Goal: Information Seeking & Learning: Find specific fact

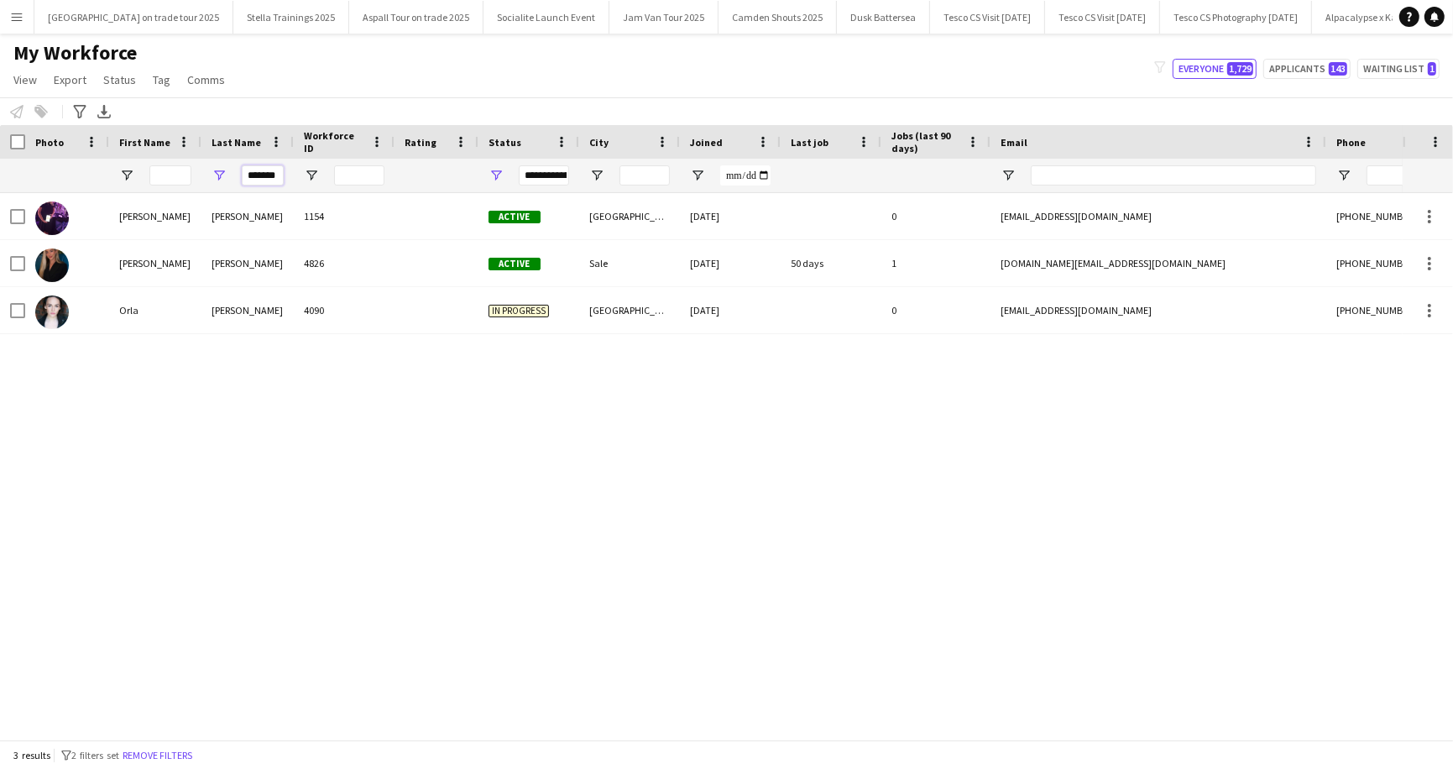
drag, startPoint x: 245, startPoint y: 175, endPoint x: 283, endPoint y: 175, distance: 37.8
click at [283, 175] on input "*******" at bounding box center [263, 175] width 42 height 20
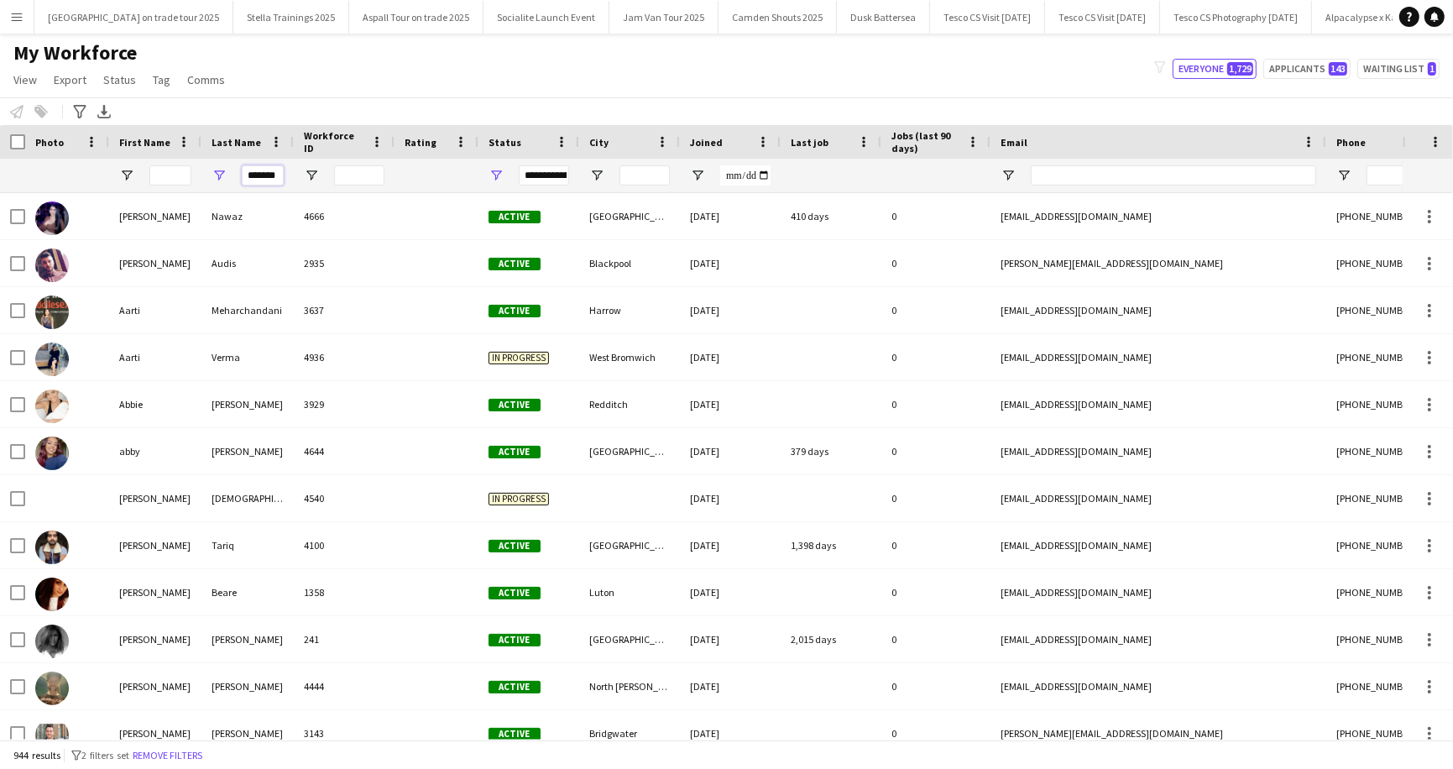
scroll to position [0, 3]
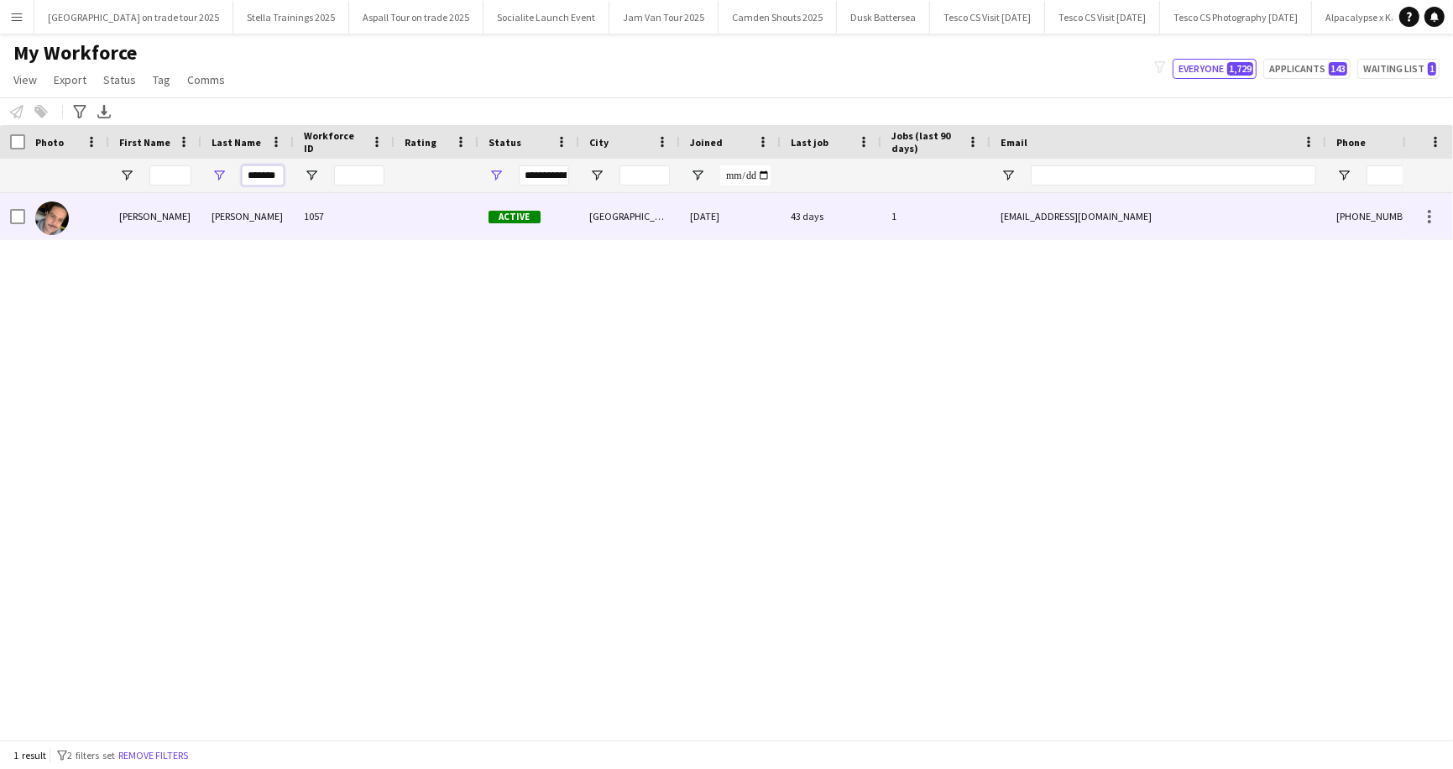
type input "*******"
click at [255, 223] on div "ABRAHAM" at bounding box center [247, 216] width 92 height 46
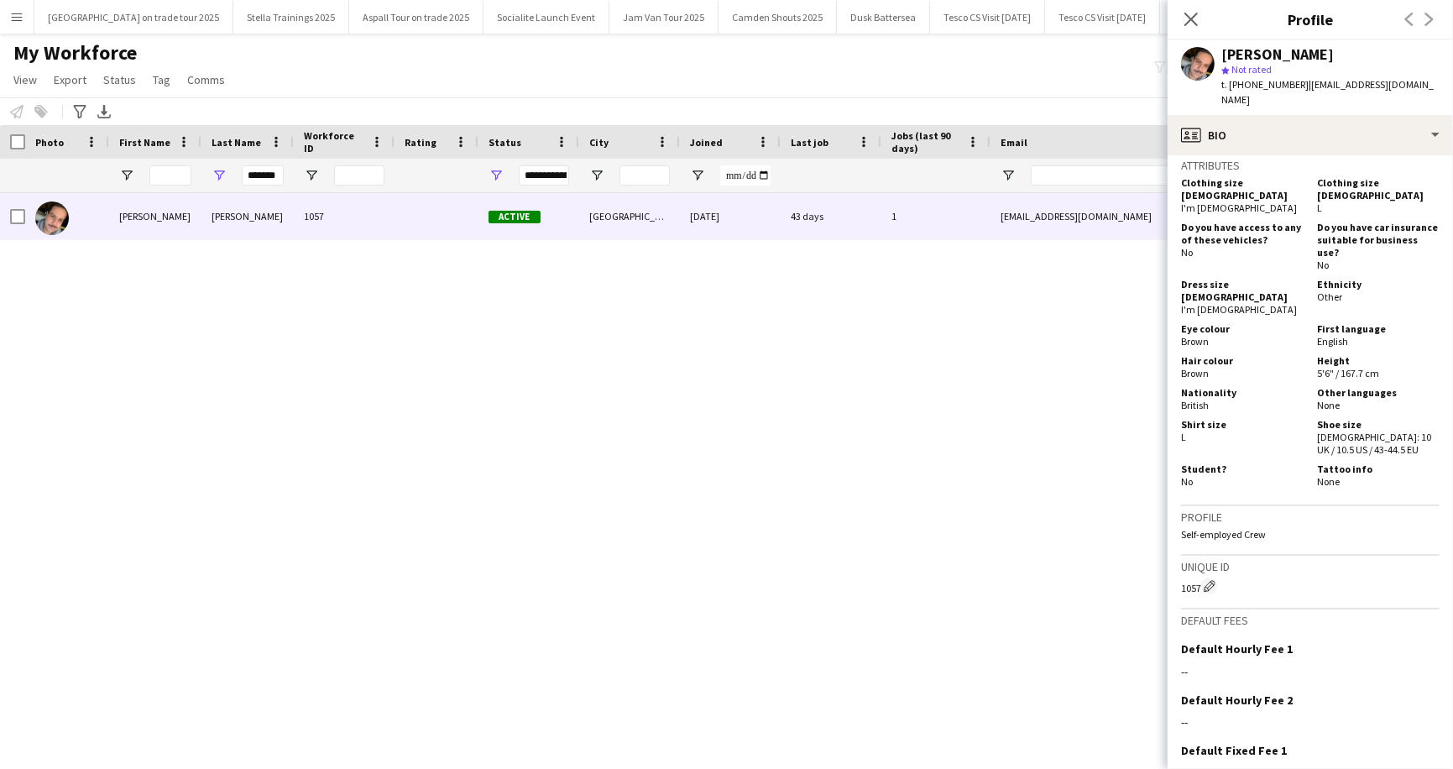
scroll to position [979, 0]
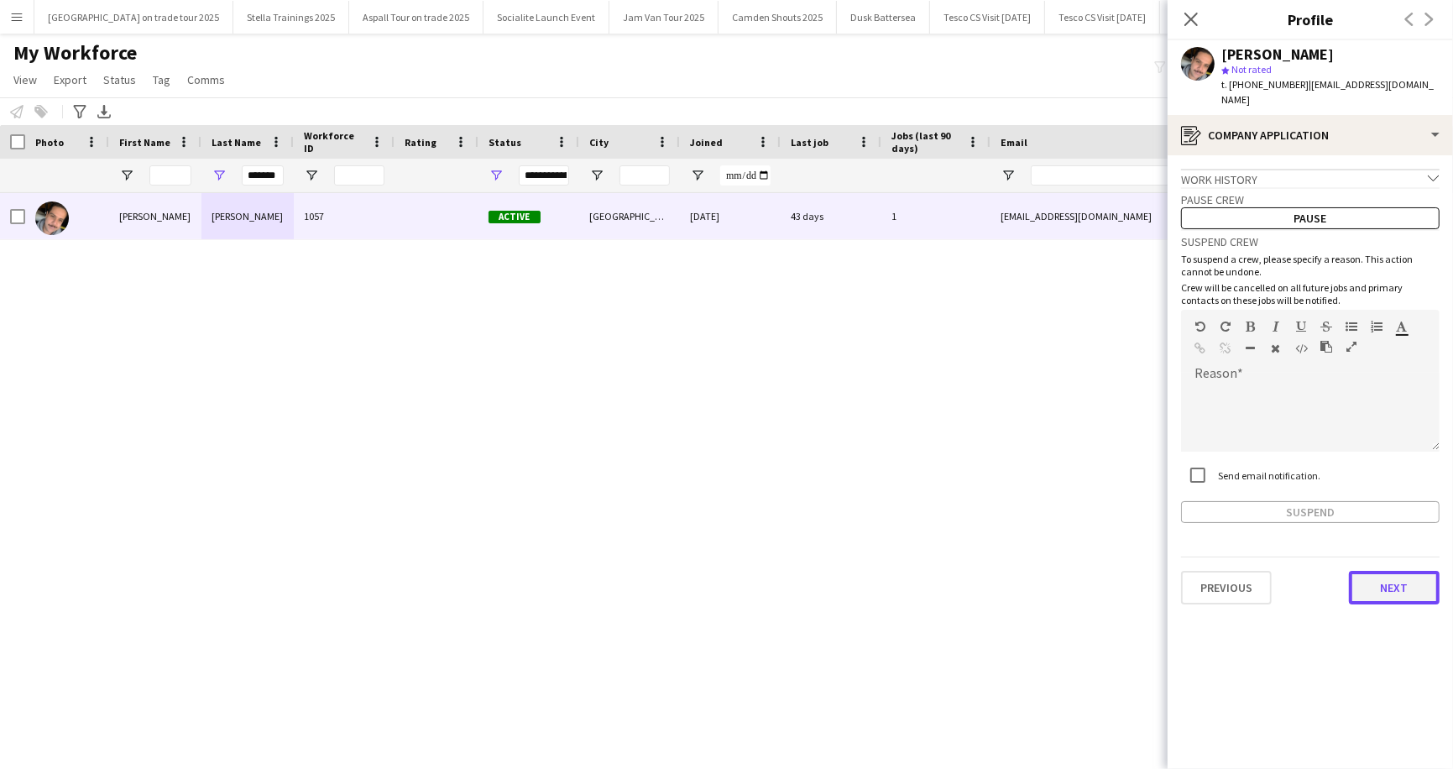
click at [1390, 571] on button "Next" at bounding box center [1394, 588] width 91 height 34
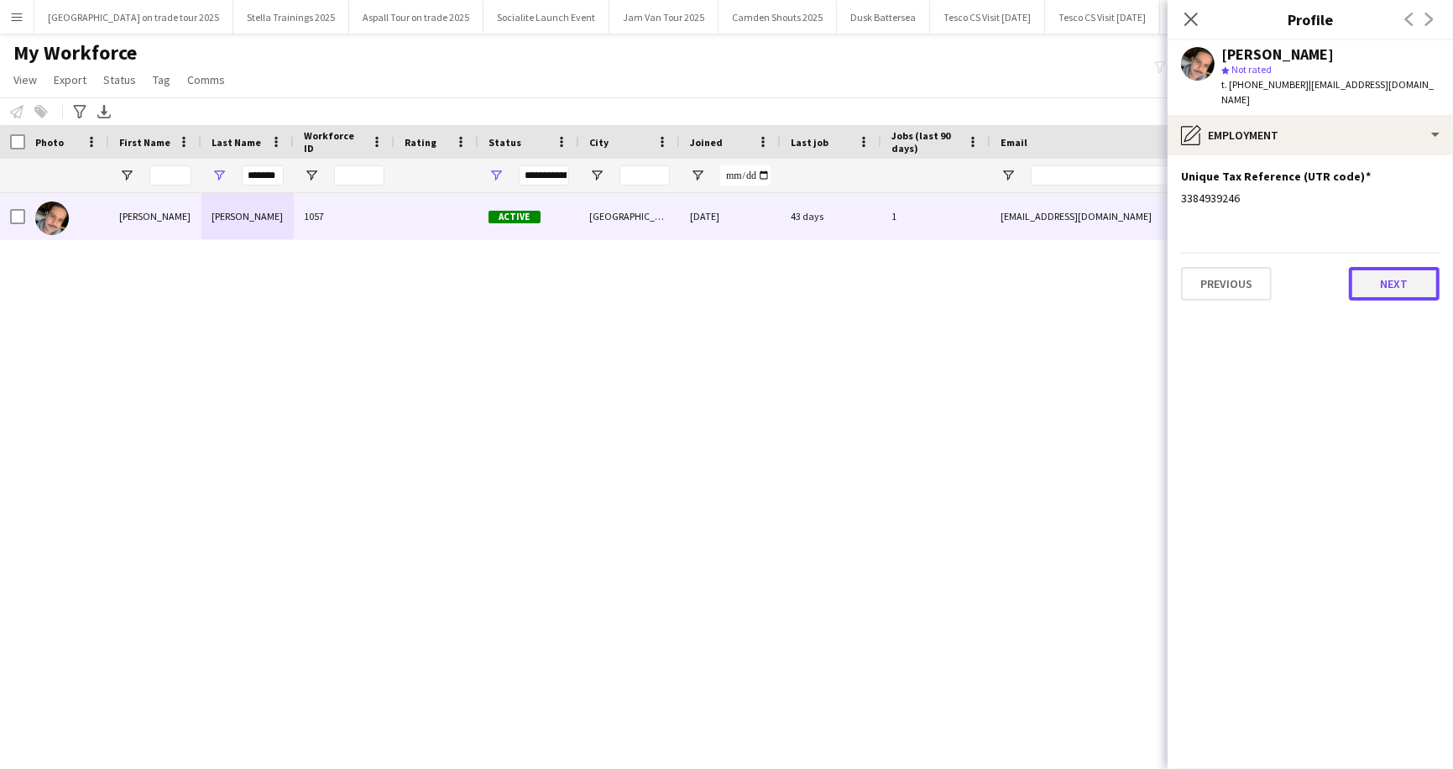
click at [1391, 277] on button "Next" at bounding box center [1394, 284] width 91 height 34
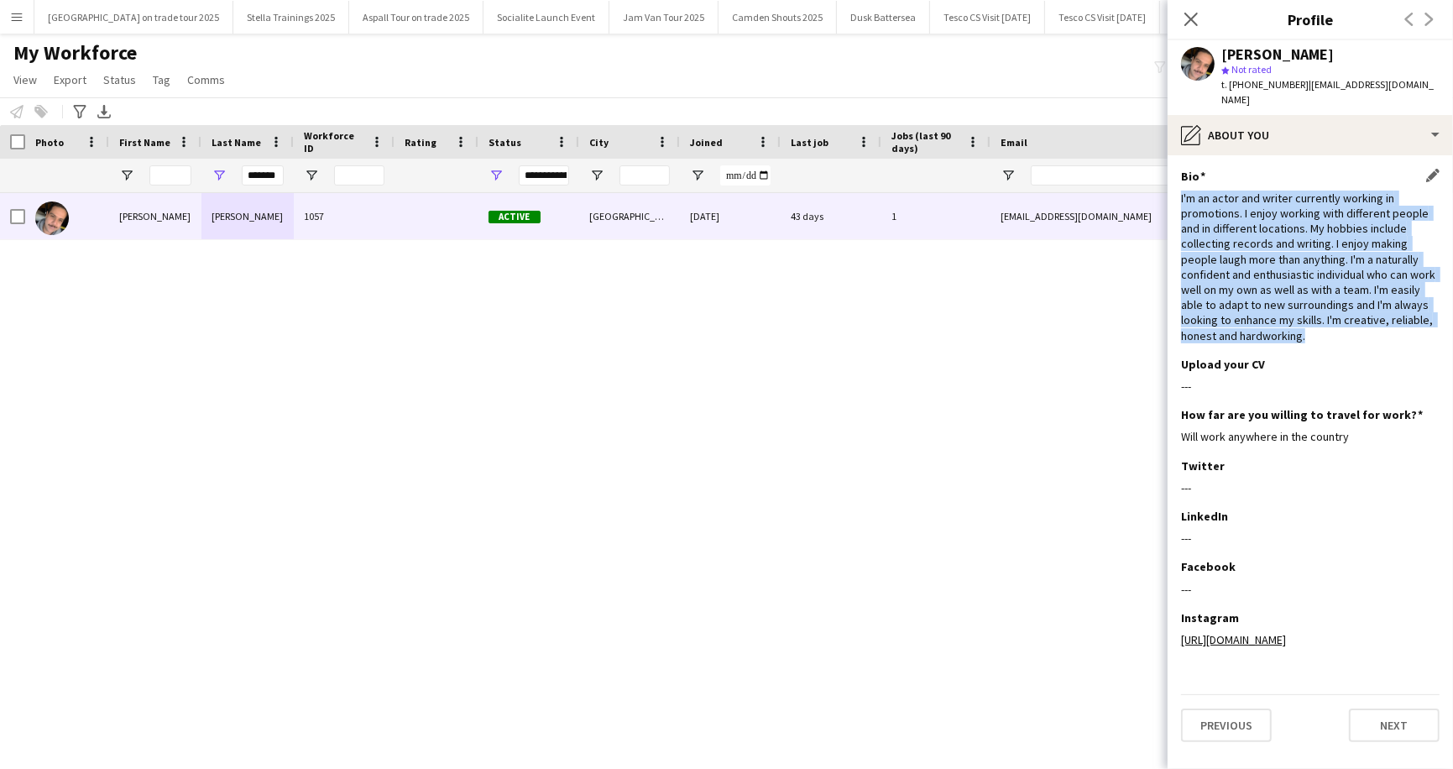
drag, startPoint x: 1181, startPoint y: 183, endPoint x: 1274, endPoint y: 318, distance: 164.2
click at [1274, 318] on div "I'm an actor and writer currently working in promotions. I enjoy working with d…" at bounding box center [1310, 267] width 259 height 153
copy div "I'm an actor and writer currently working in promotions. I enjoy working with d…"
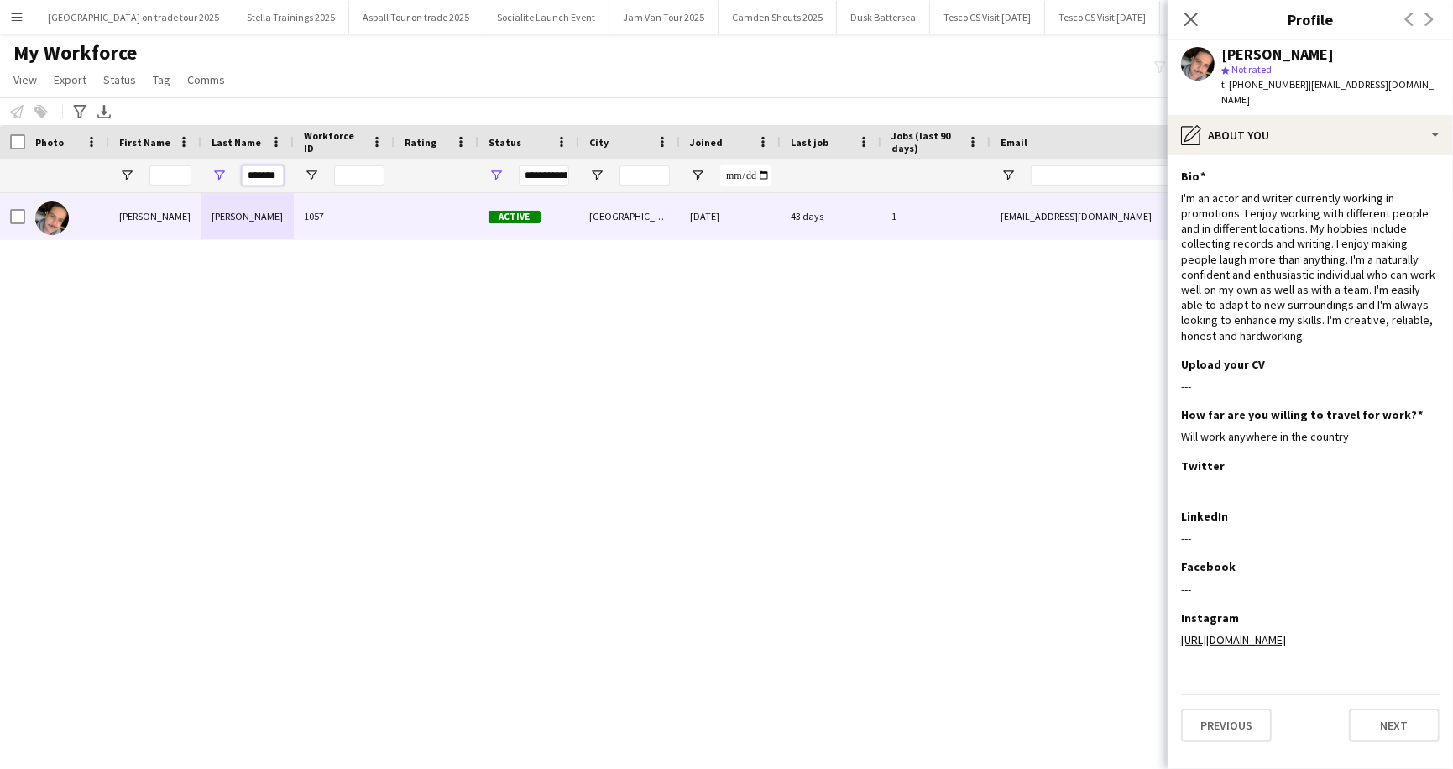
scroll to position [0, 3]
drag, startPoint x: 248, startPoint y: 175, endPoint x: 285, endPoint y: 176, distance: 37.0
click at [285, 176] on div "*******" at bounding box center [247, 176] width 92 height 34
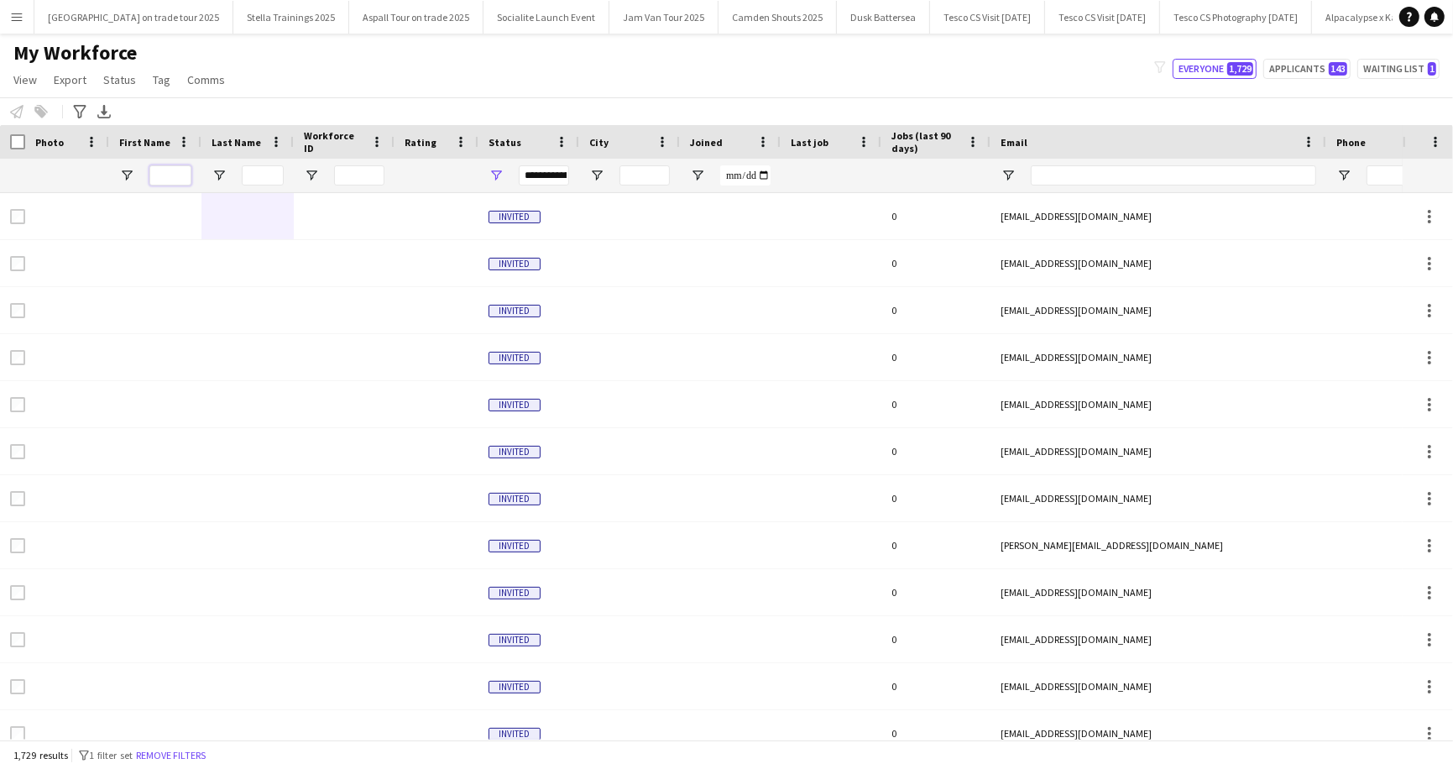
click at [174, 171] on input "First Name Filter Input" at bounding box center [170, 175] width 42 height 20
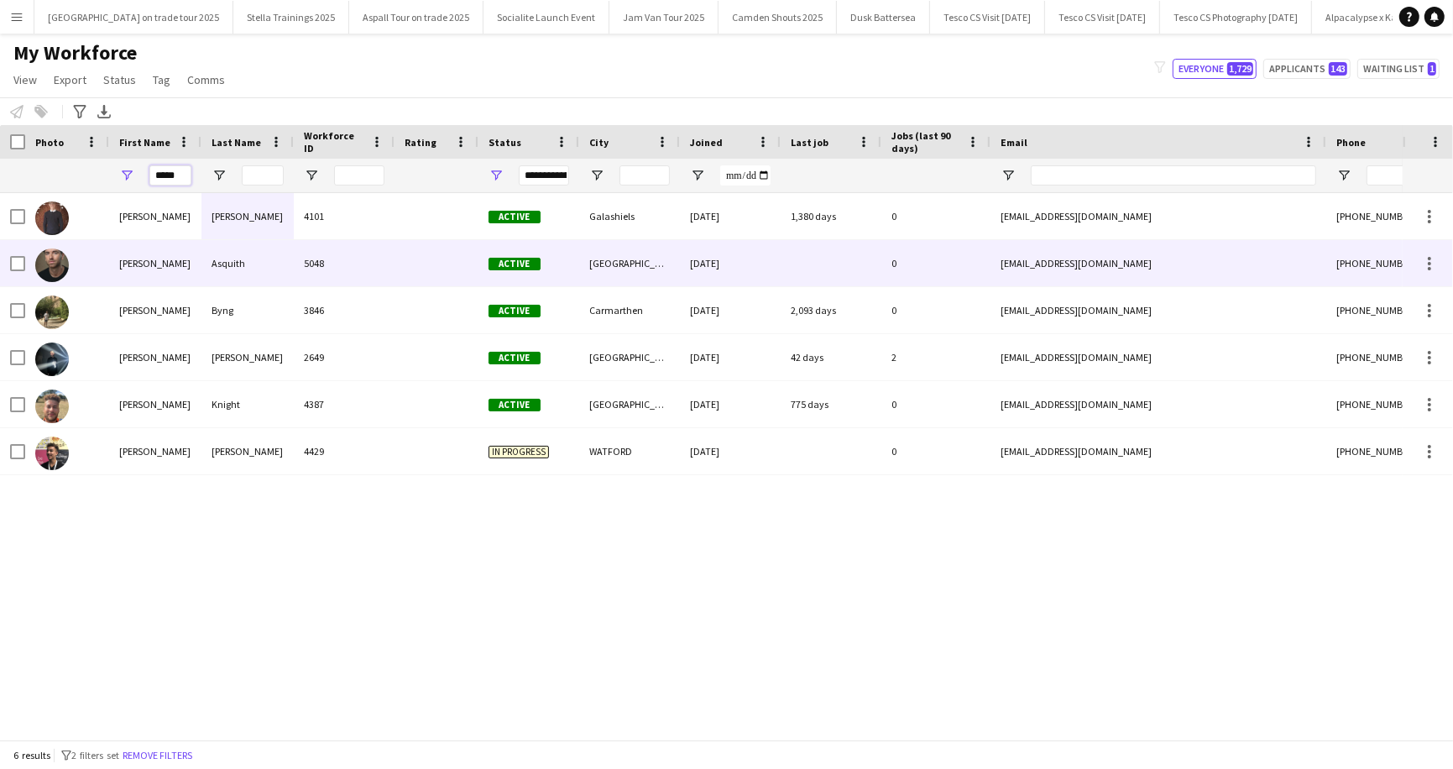
type input "*****"
click at [144, 264] on div "Lewis" at bounding box center [155, 263] width 92 height 46
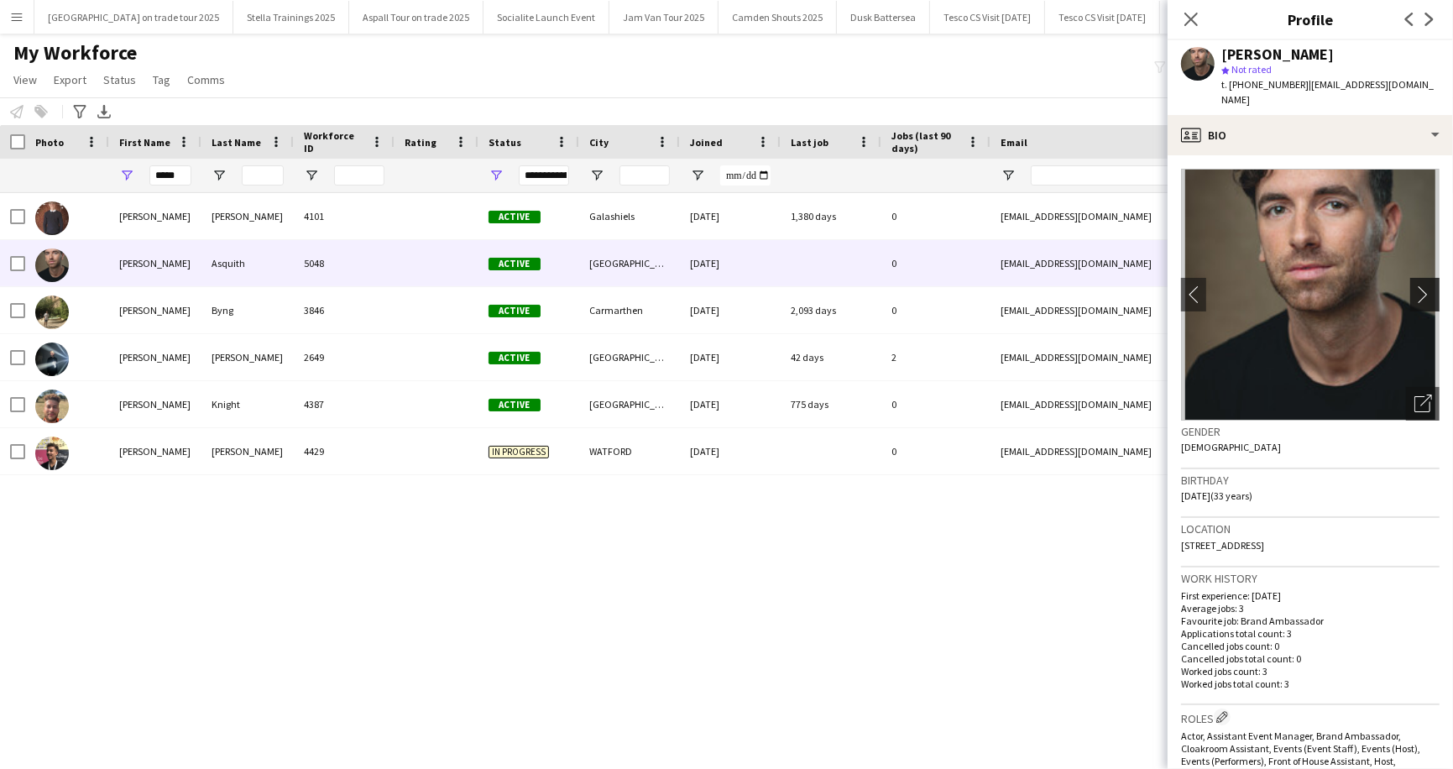
click at [1423, 285] on app-icon "chevron-right" at bounding box center [1427, 294] width 26 height 18
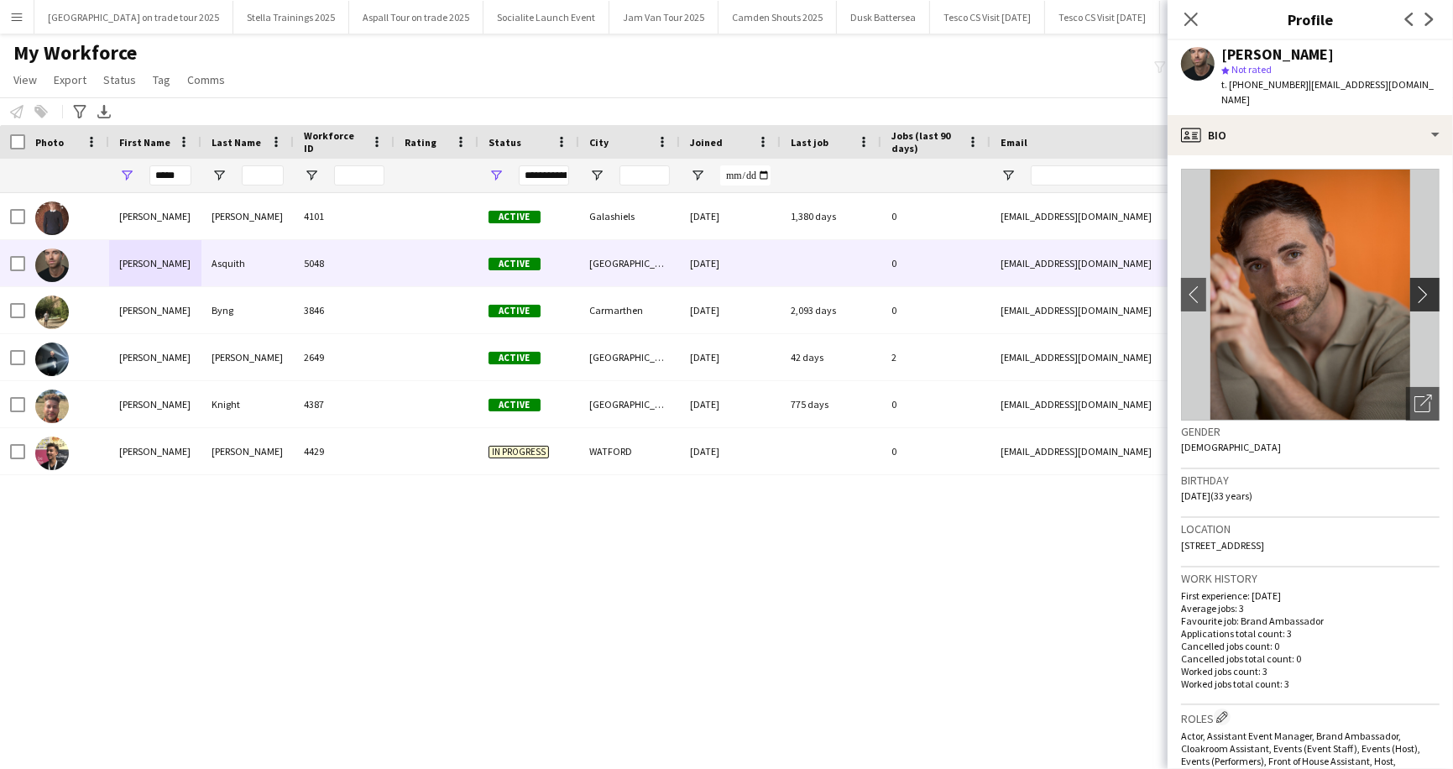
click at [1423, 285] on app-icon "chevron-right" at bounding box center [1427, 294] width 26 height 18
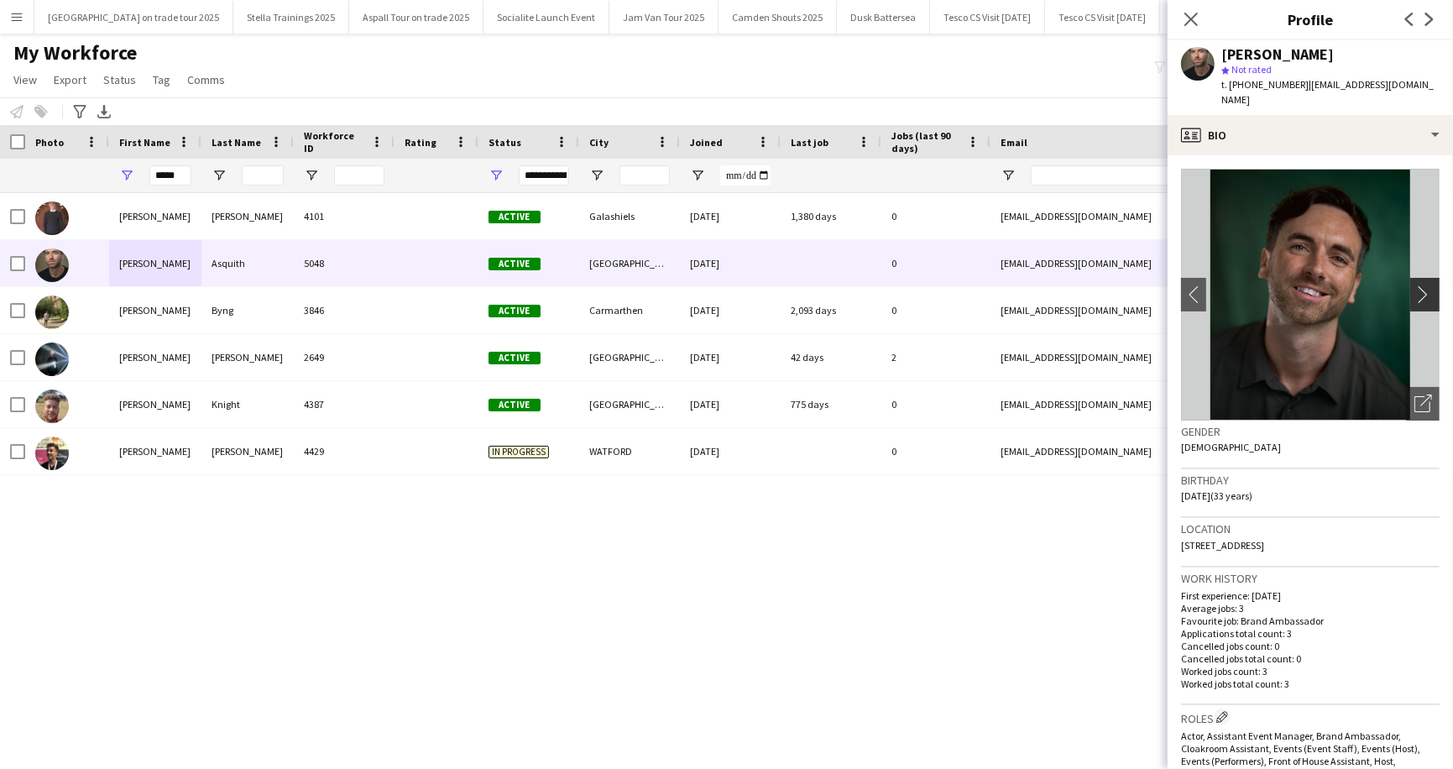
click at [1423, 285] on app-icon "chevron-right" at bounding box center [1427, 294] width 26 height 18
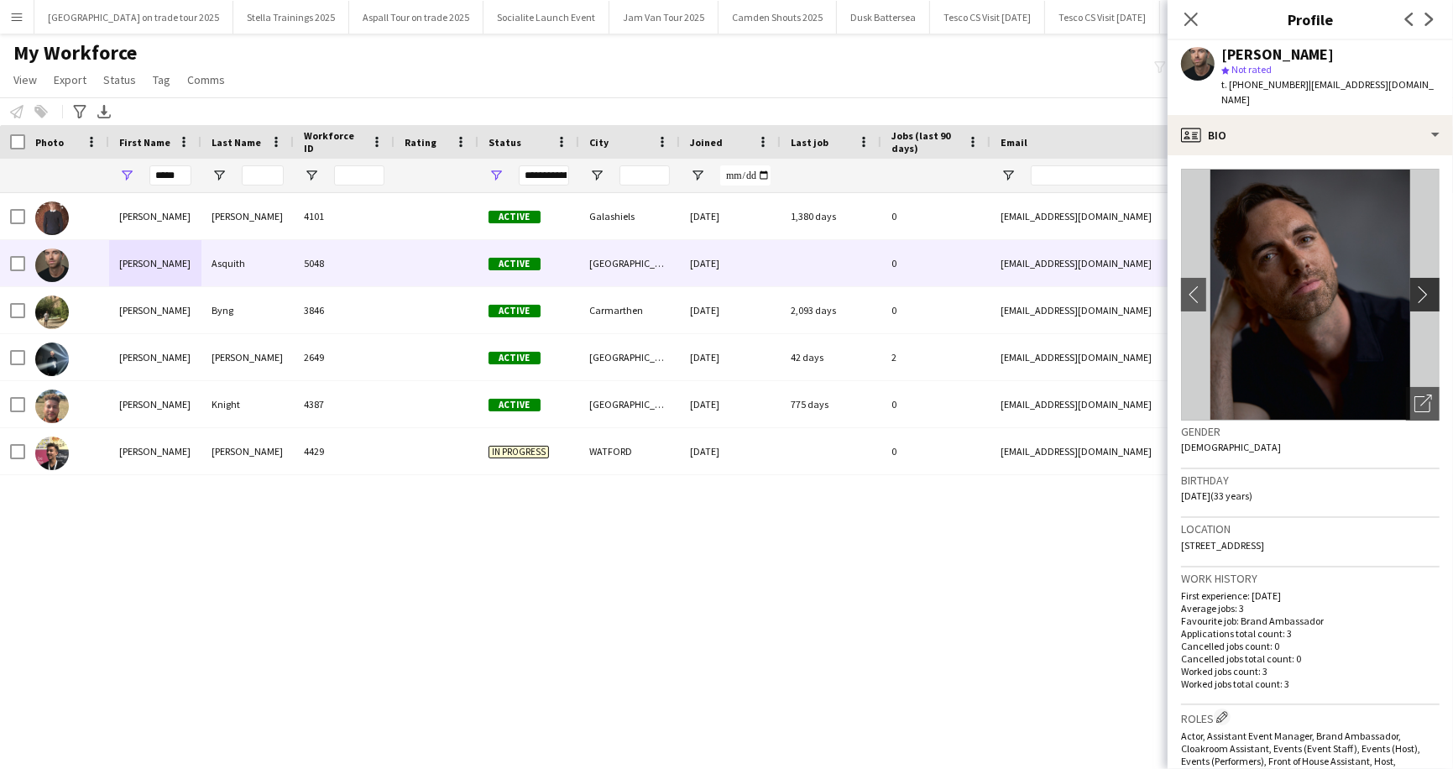
click at [1423, 285] on app-icon "chevron-right" at bounding box center [1427, 294] width 26 height 18
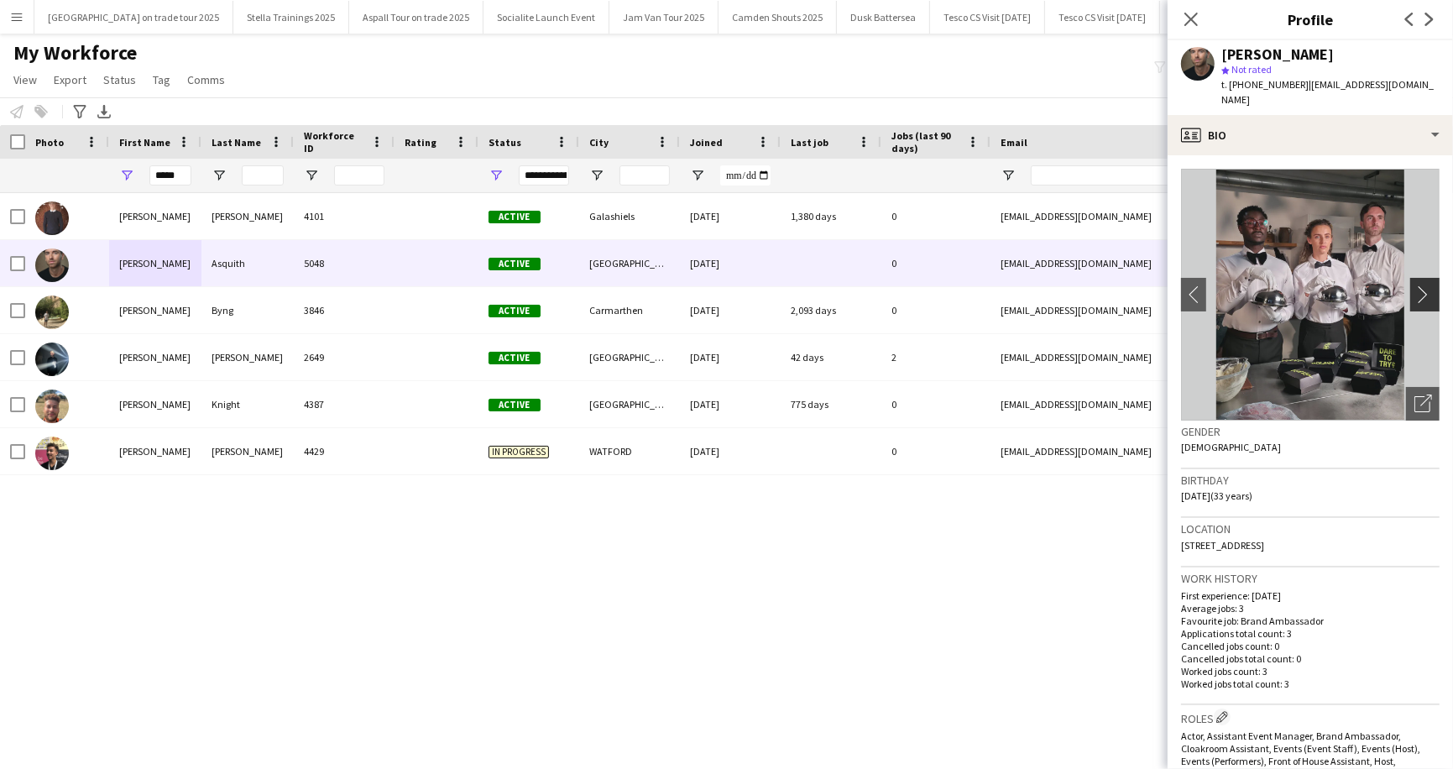
click at [1423, 285] on app-icon "chevron-right" at bounding box center [1427, 294] width 26 height 18
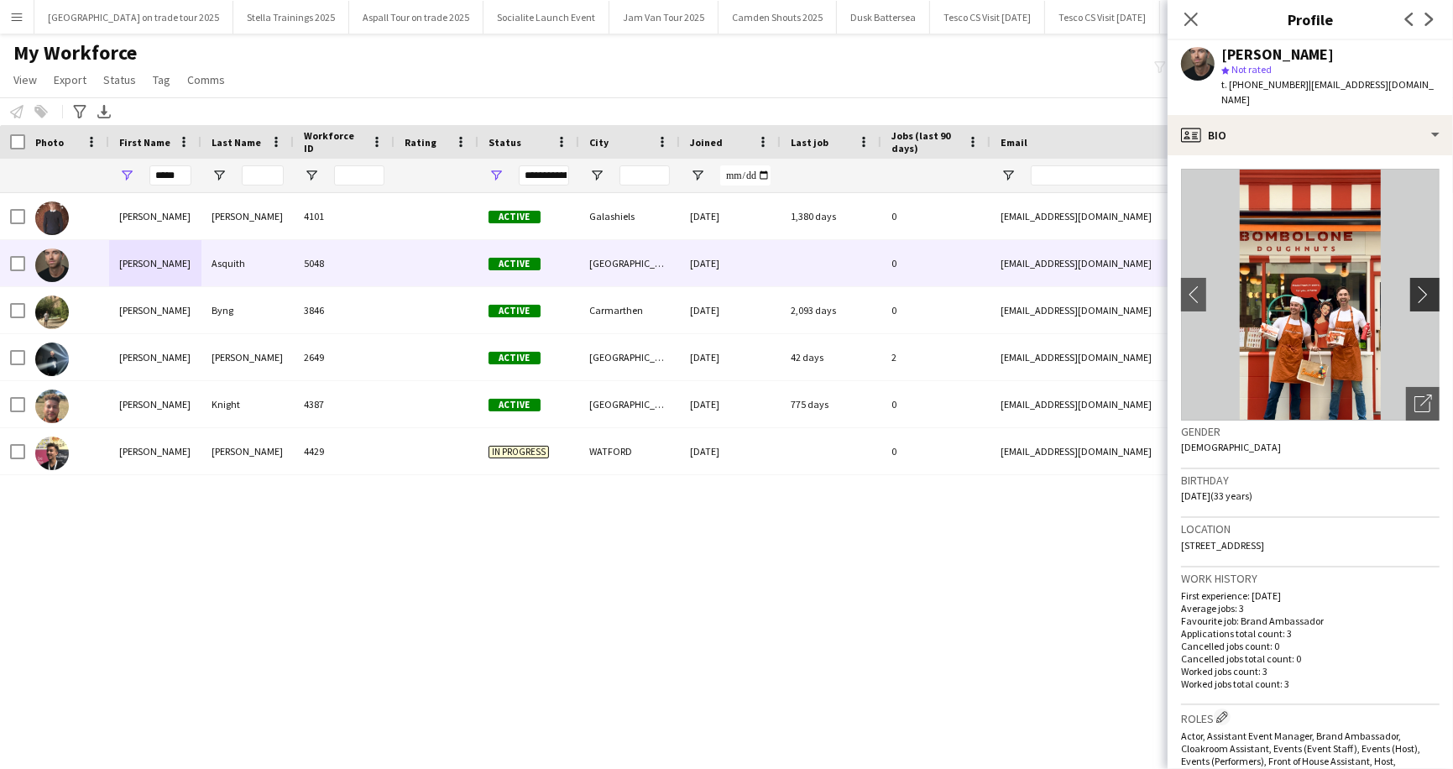
click at [1423, 285] on app-icon "chevron-right" at bounding box center [1427, 294] width 26 height 18
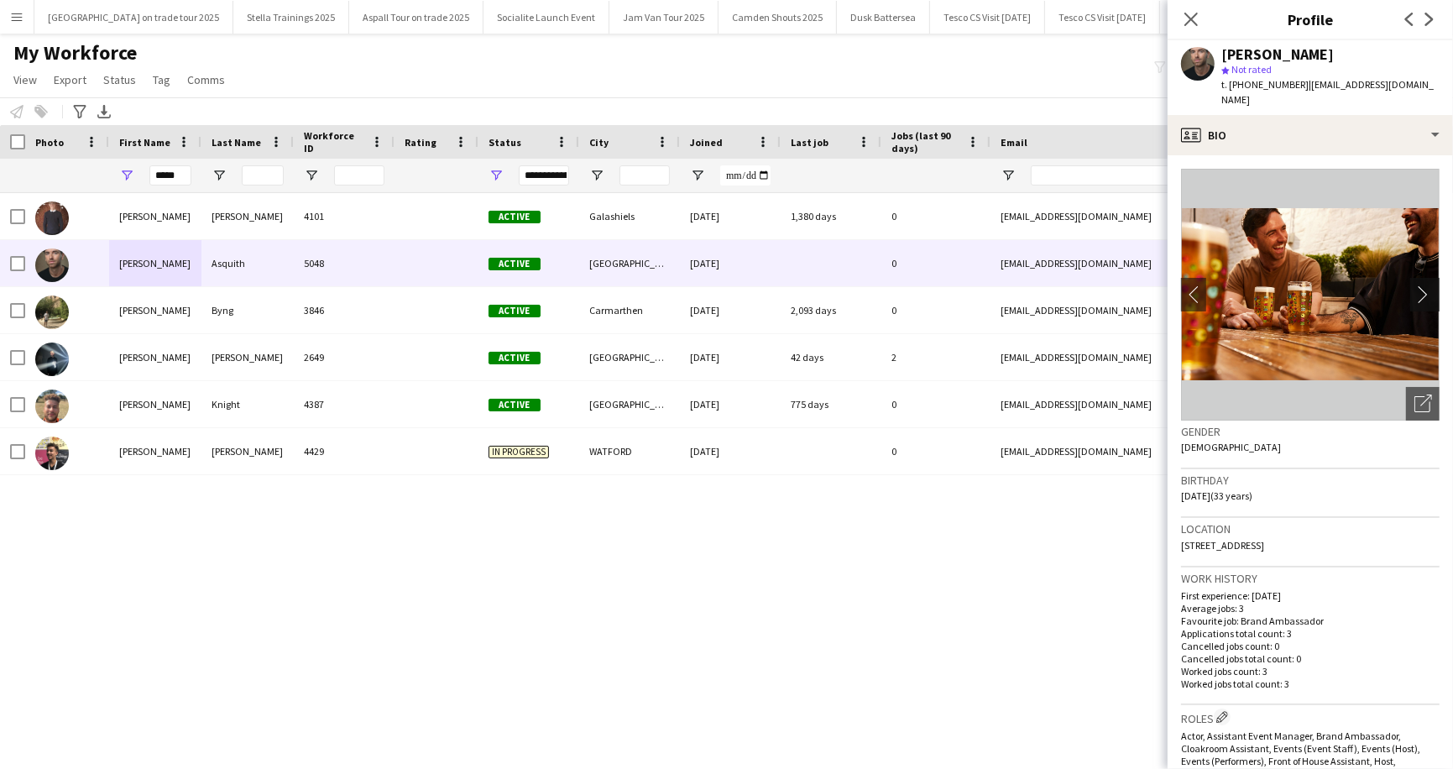
click at [1420, 285] on app-icon "chevron-right" at bounding box center [1427, 294] width 26 height 18
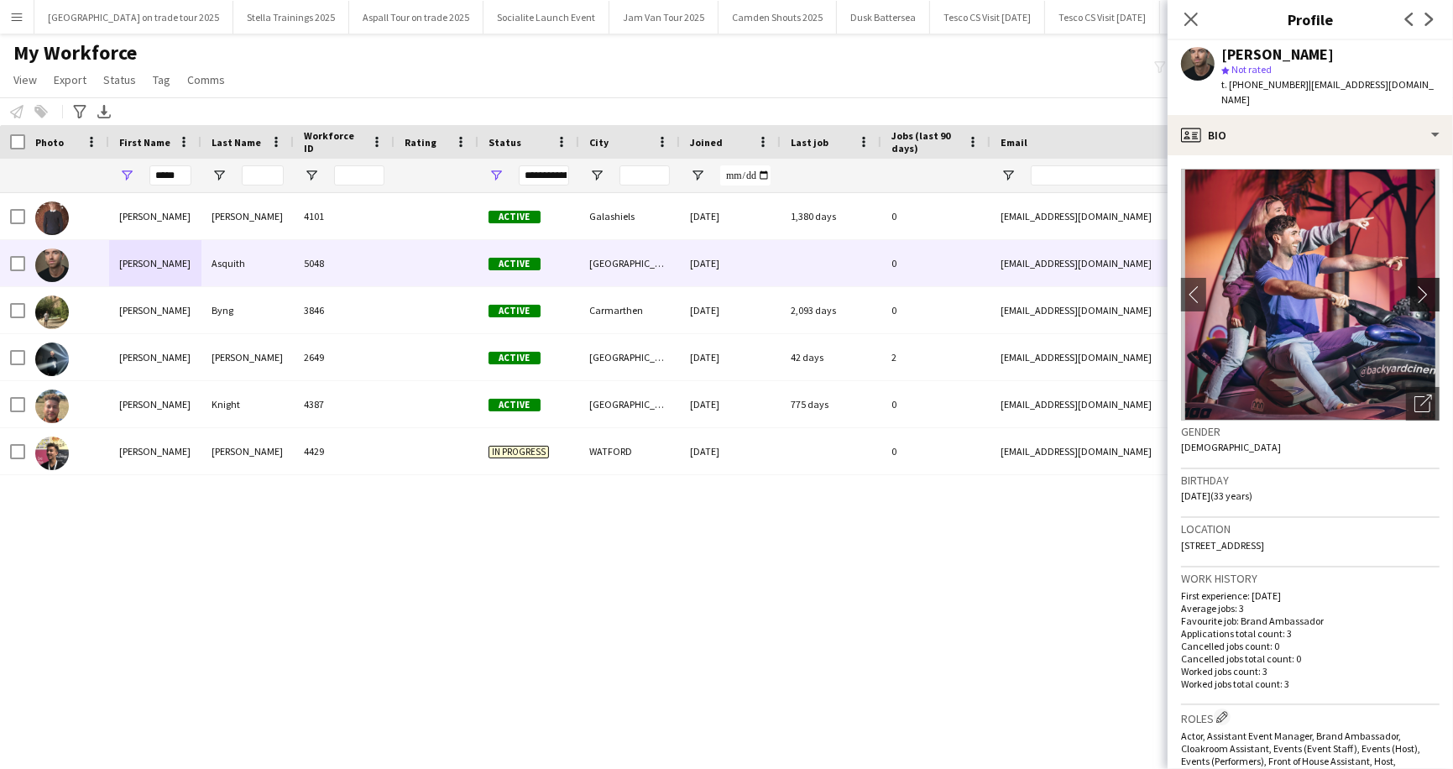
click at [1420, 285] on app-icon "chevron-right" at bounding box center [1427, 294] width 26 height 18
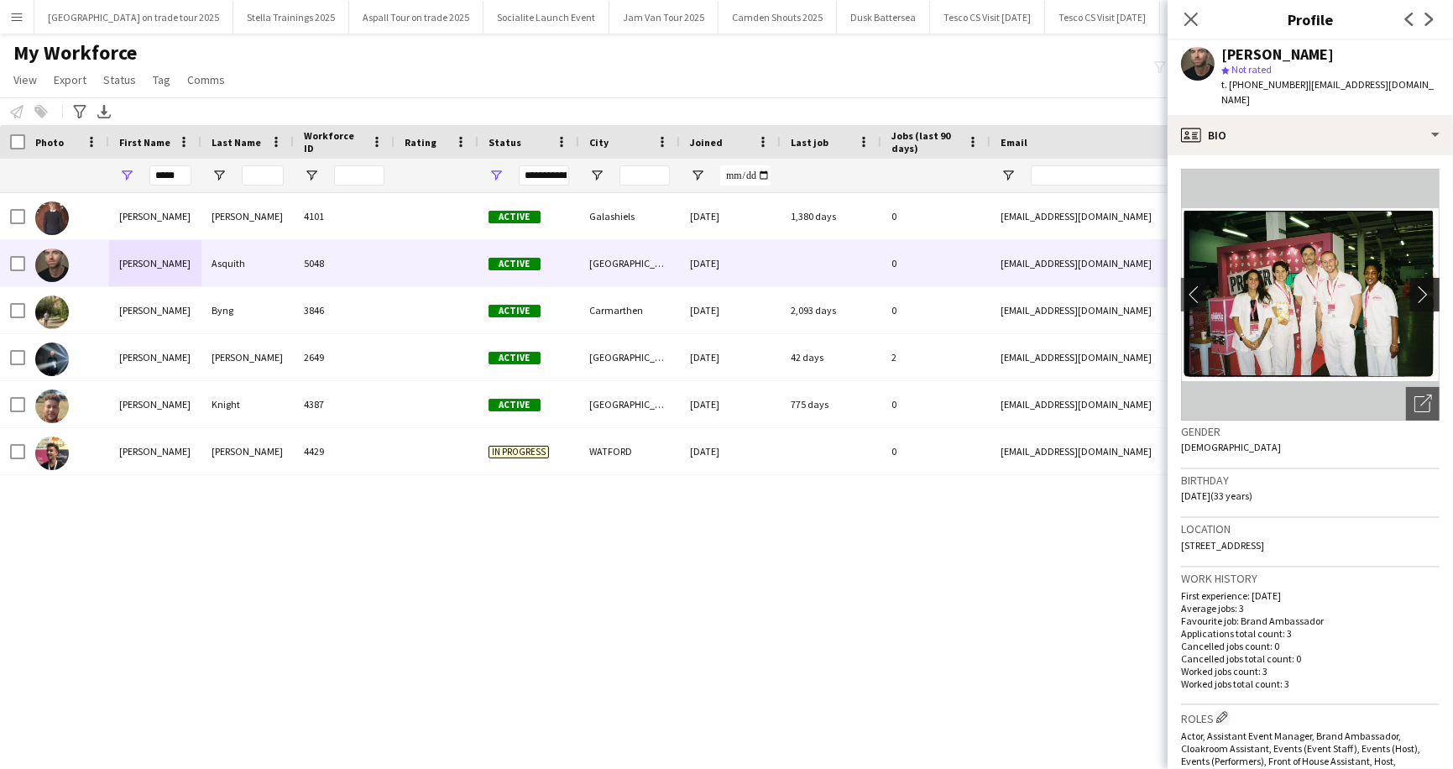
click at [1420, 285] on app-icon "chevron-right" at bounding box center [1427, 294] width 26 height 18
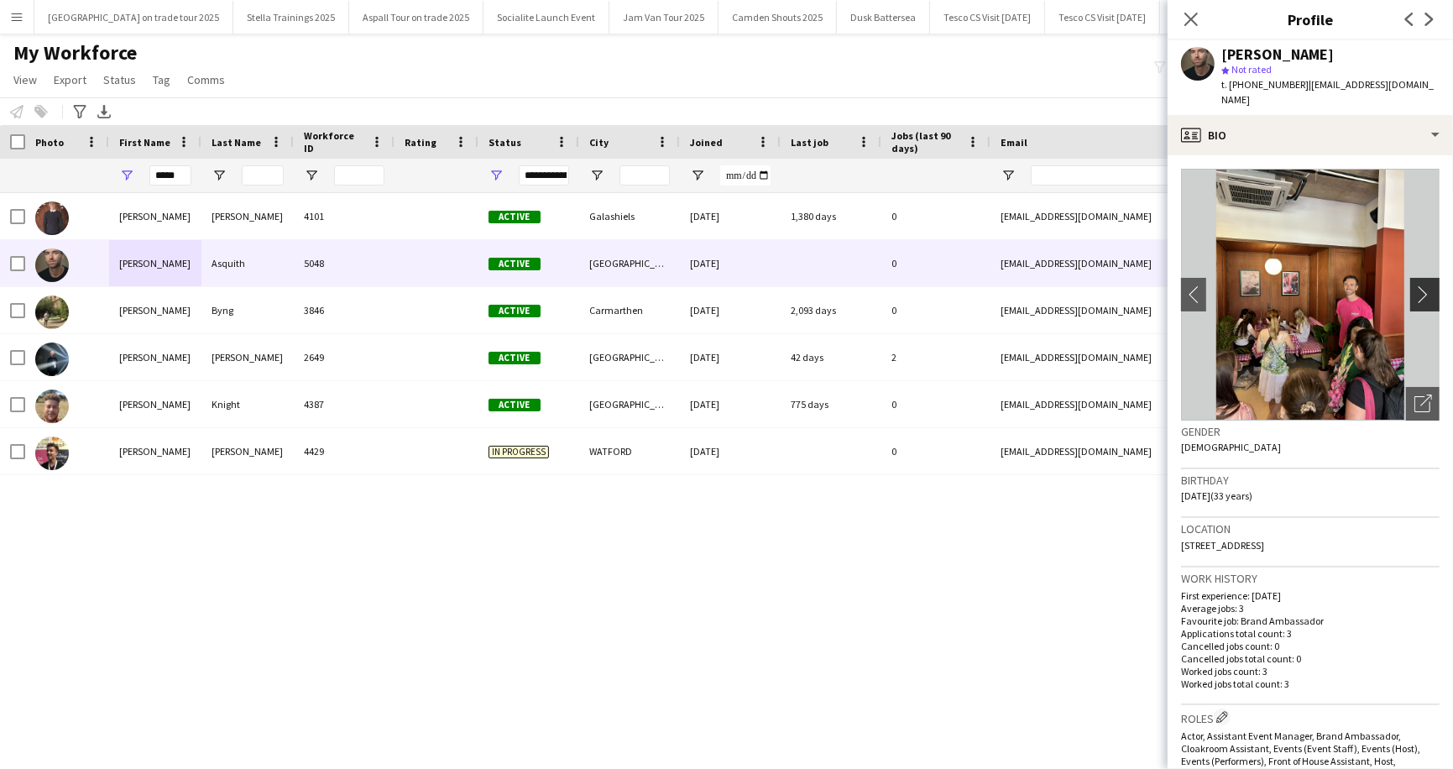
click at [1420, 285] on app-icon "chevron-right" at bounding box center [1427, 294] width 26 height 18
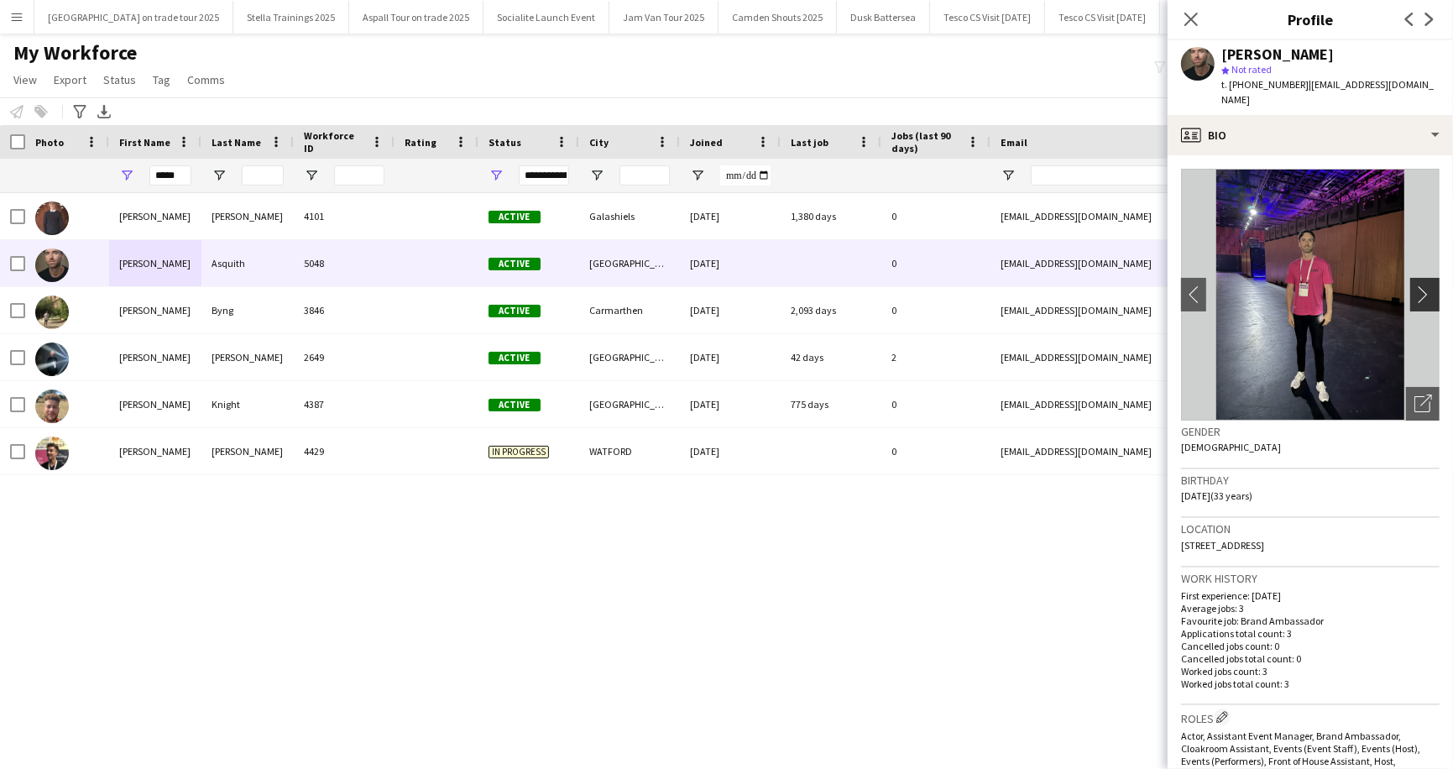
click at [1420, 285] on app-icon "chevron-right" at bounding box center [1427, 294] width 26 height 18
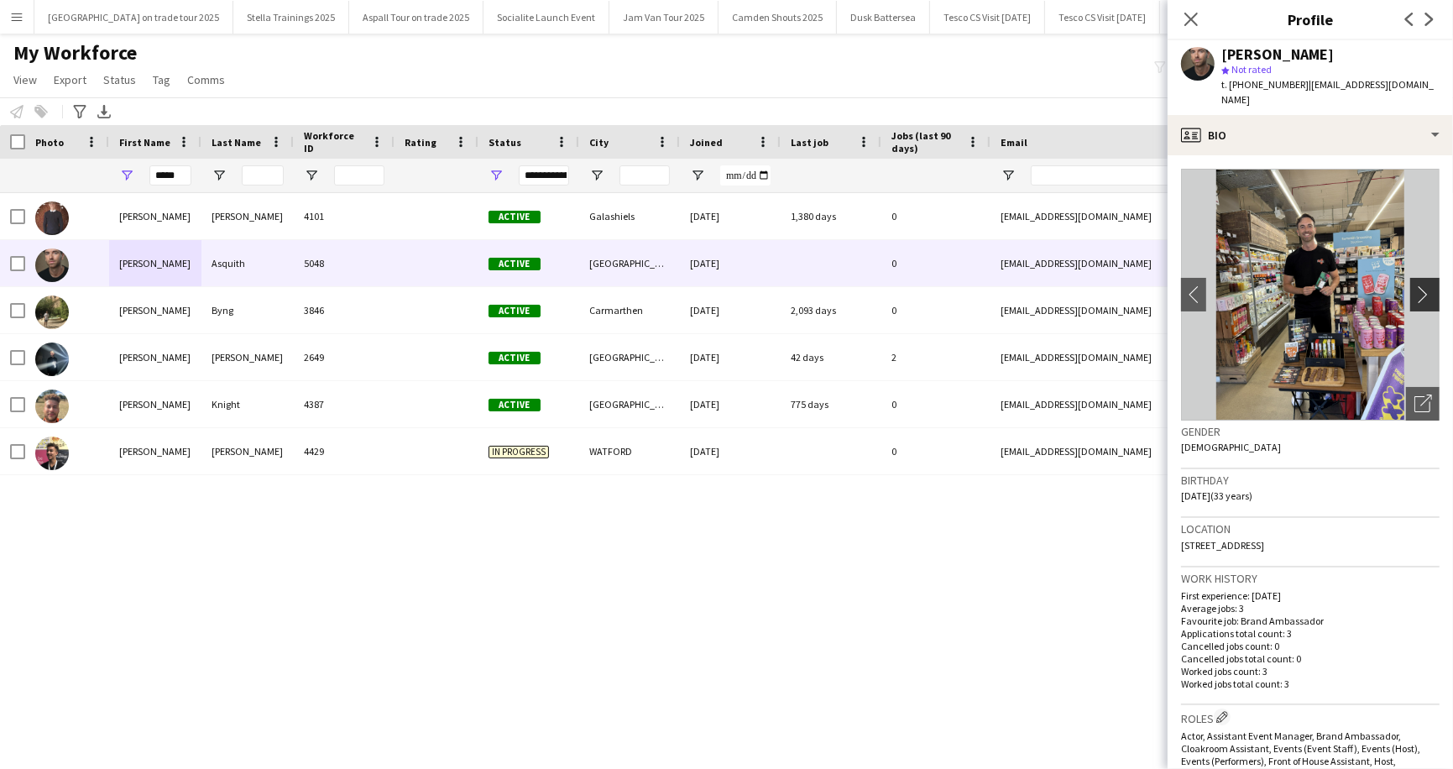
click at [1420, 285] on app-icon "chevron-right" at bounding box center [1427, 294] width 26 height 18
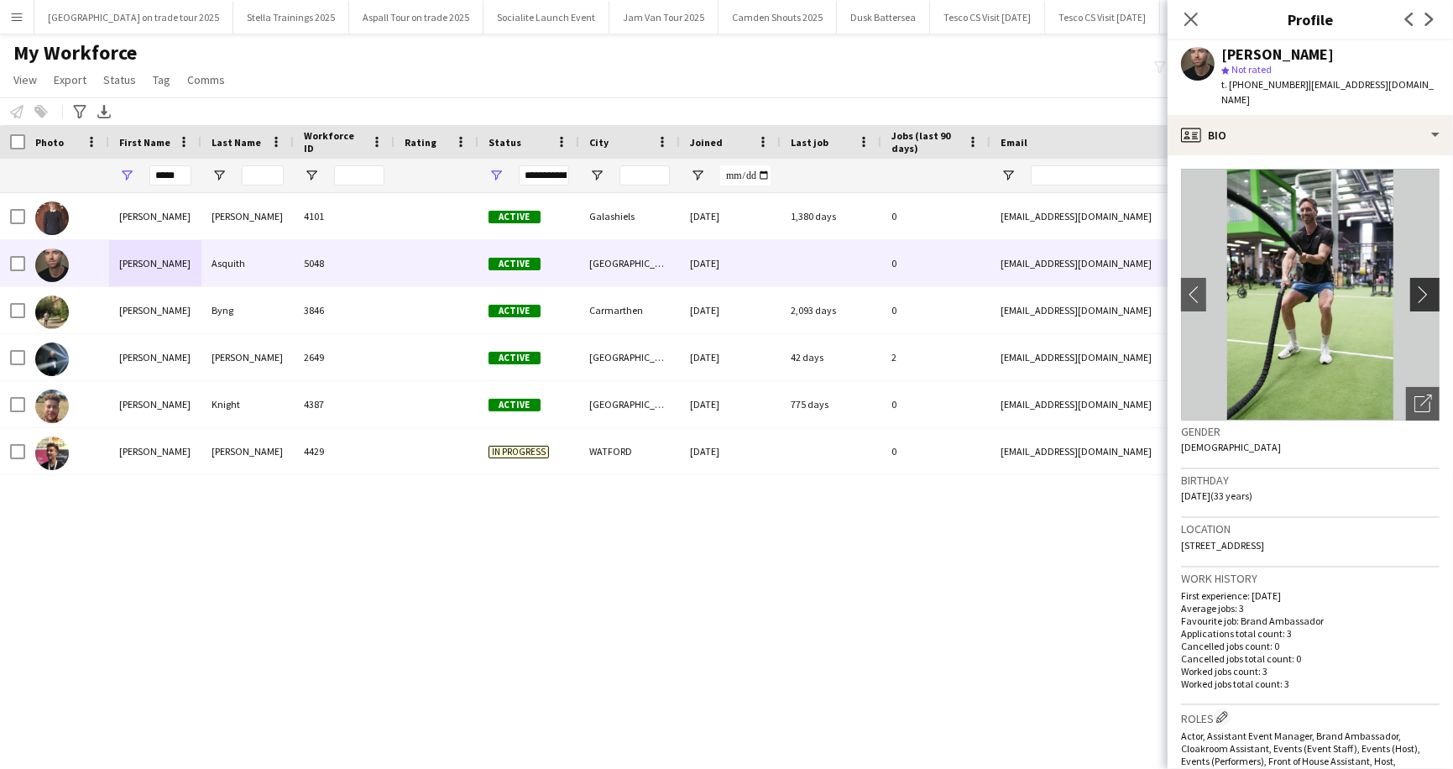
click at [1420, 285] on app-icon "chevron-right" at bounding box center [1427, 294] width 26 height 18
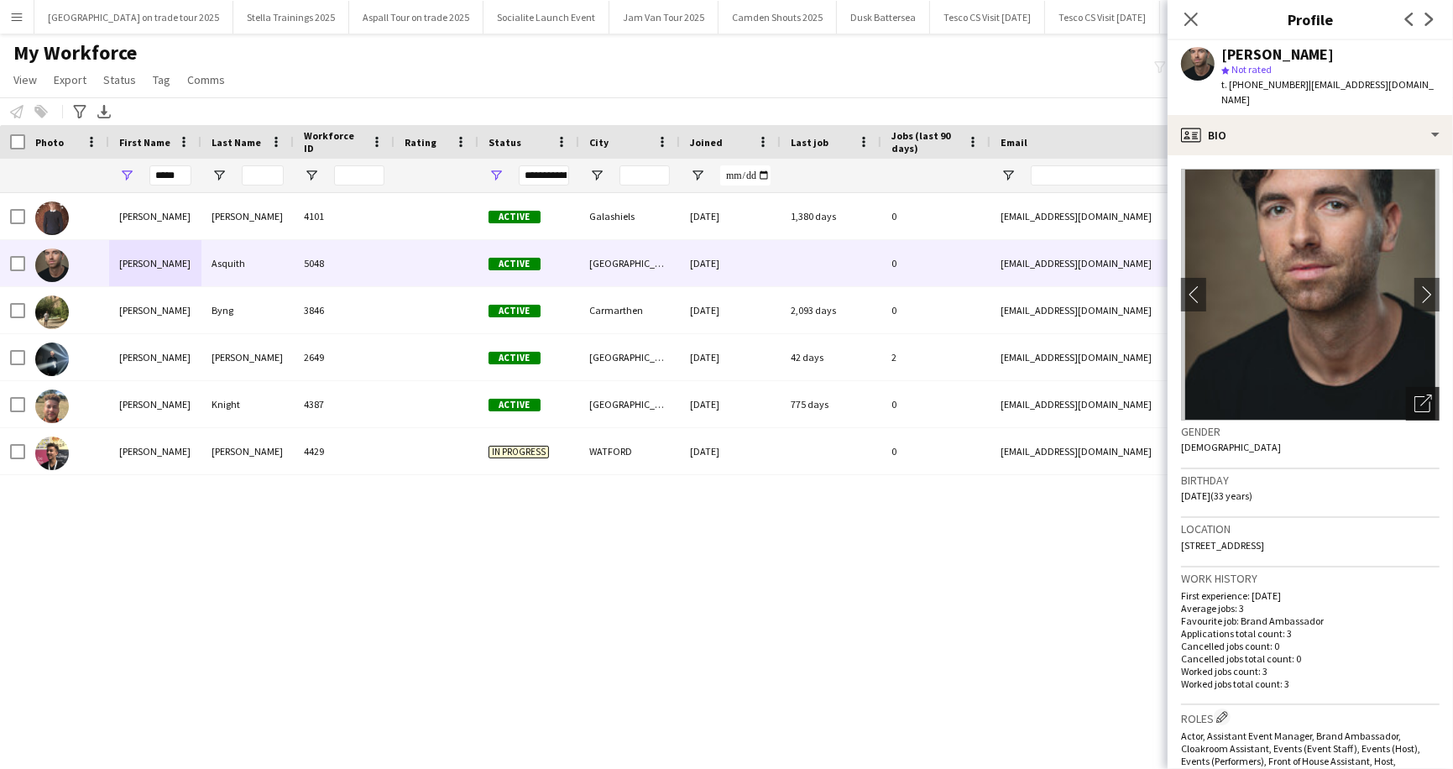
click at [1423, 395] on icon at bounding box center [1426, 401] width 12 height 12
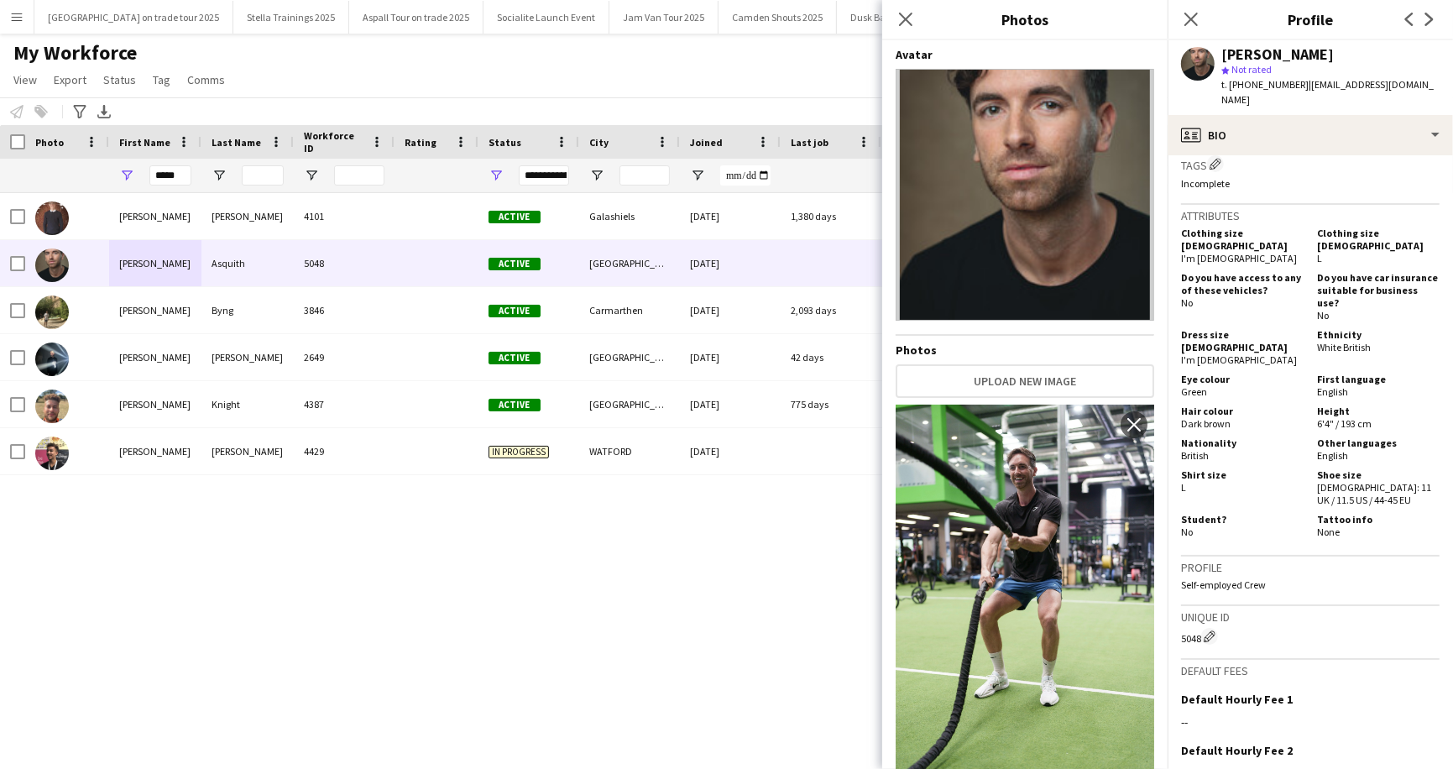
scroll to position [941, 0]
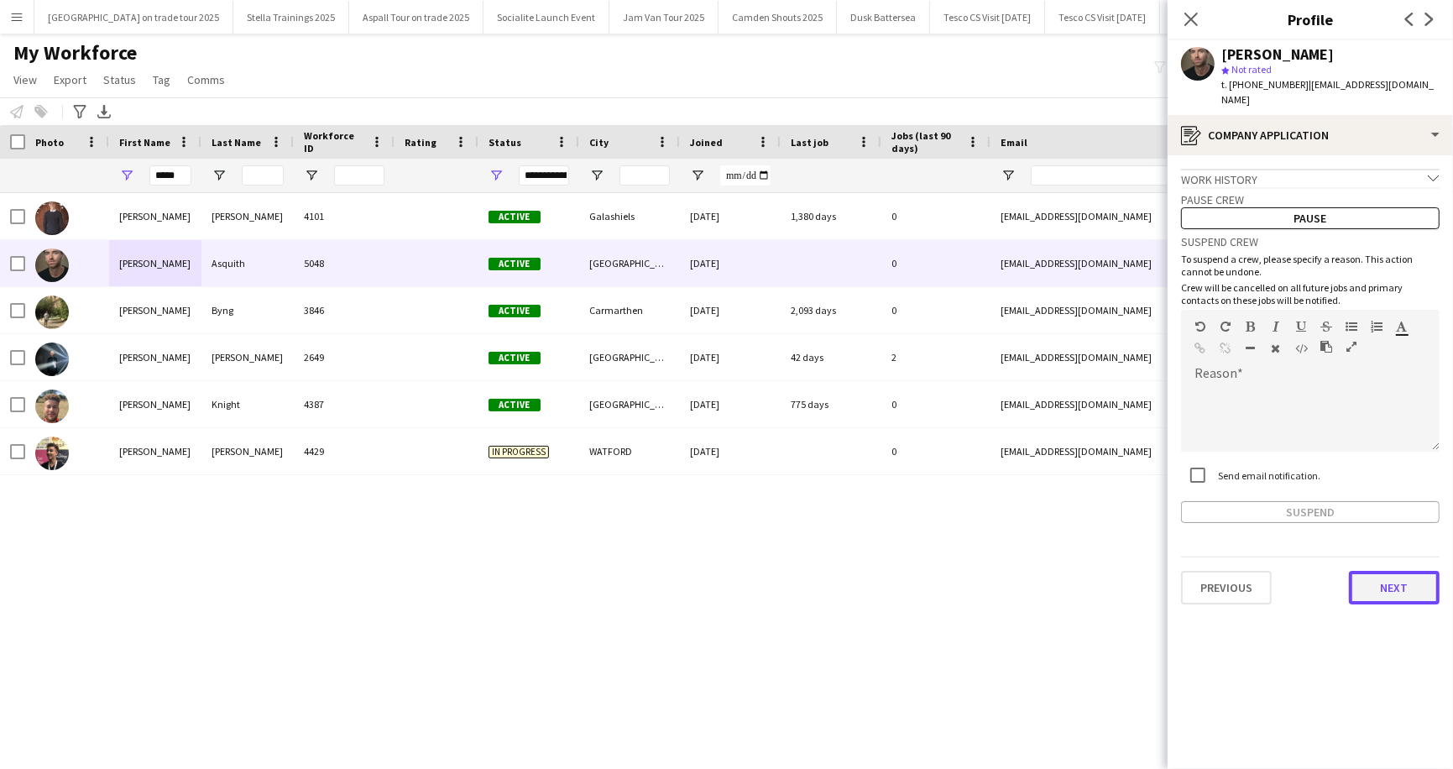
click at [1398, 573] on button "Next" at bounding box center [1394, 588] width 91 height 34
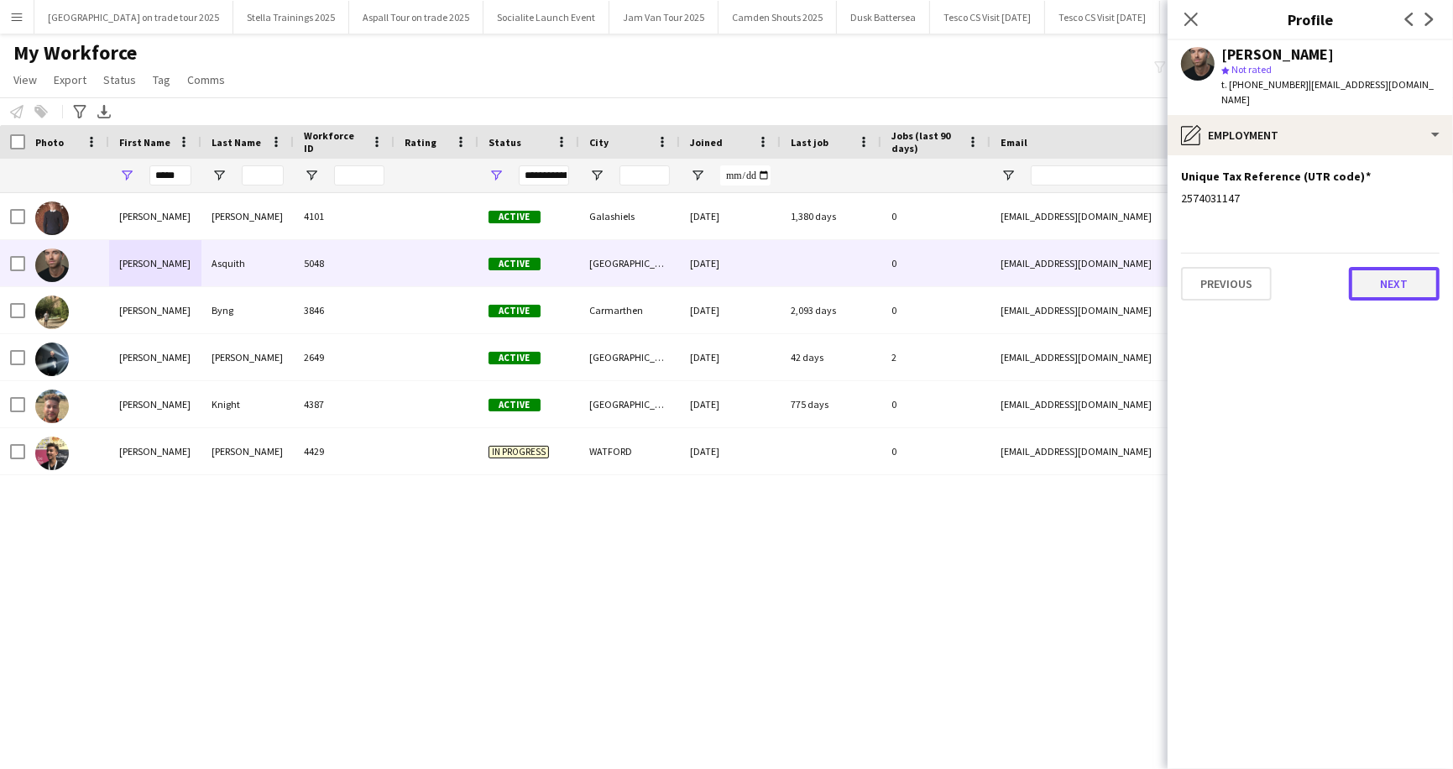
click at [1401, 267] on button "Next" at bounding box center [1394, 284] width 91 height 34
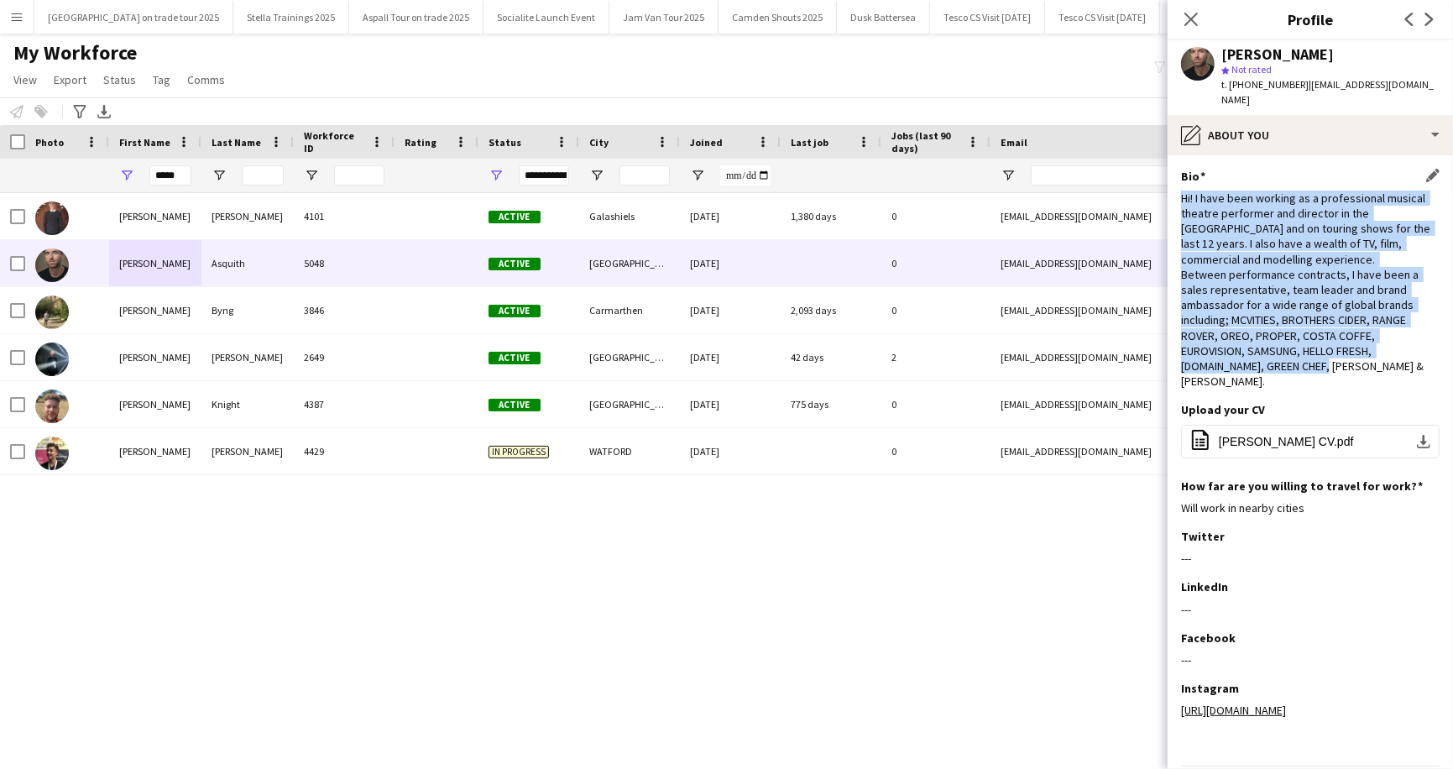
drag, startPoint x: 1181, startPoint y: 185, endPoint x: 1242, endPoint y: 353, distance: 178.7
click at [1242, 353] on div "Hi! I have been working as a professional musical theatre performer and directo…" at bounding box center [1310, 290] width 259 height 199
copy div "Hi! I have been working as a professional musical theatre performer and directo…"
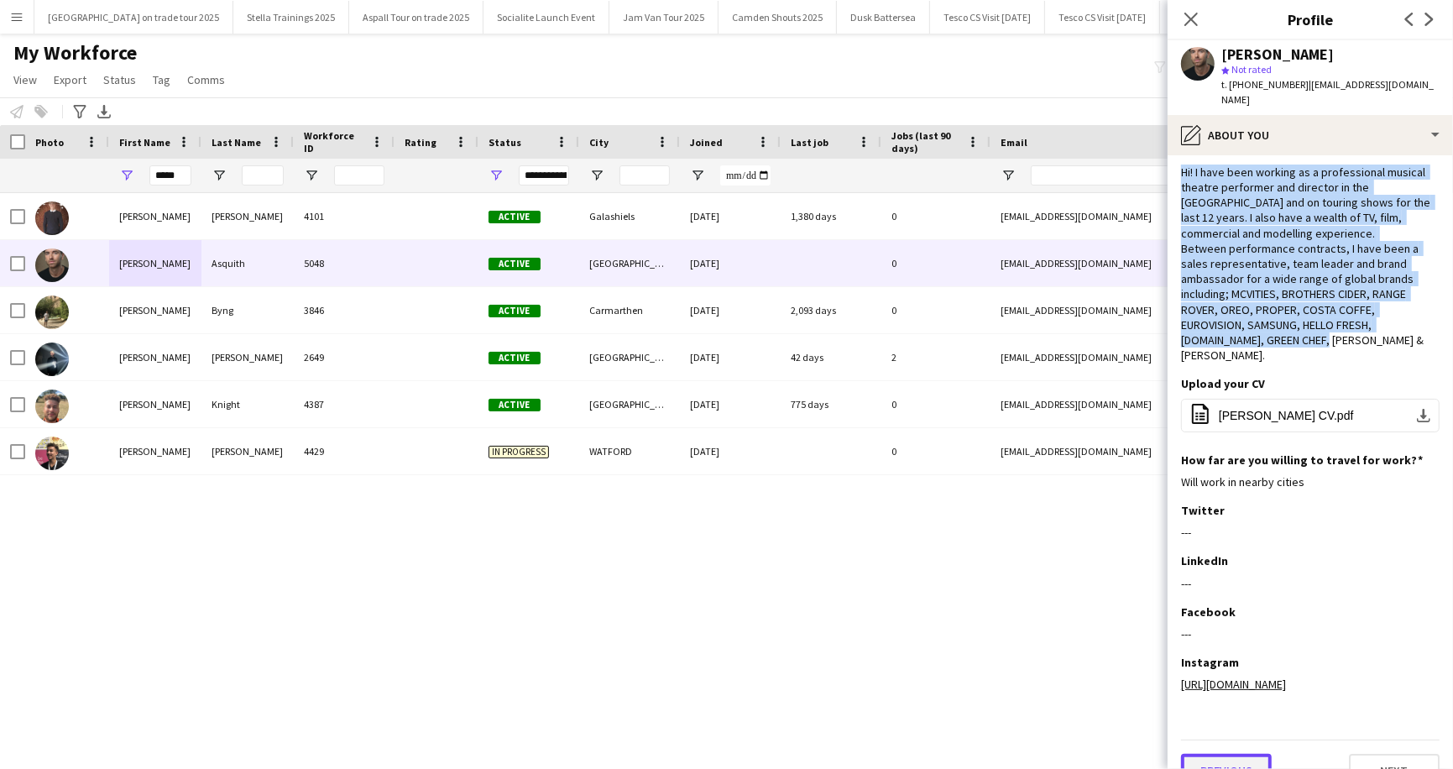
click at [1229, 754] on button "Previous" at bounding box center [1226, 771] width 91 height 34
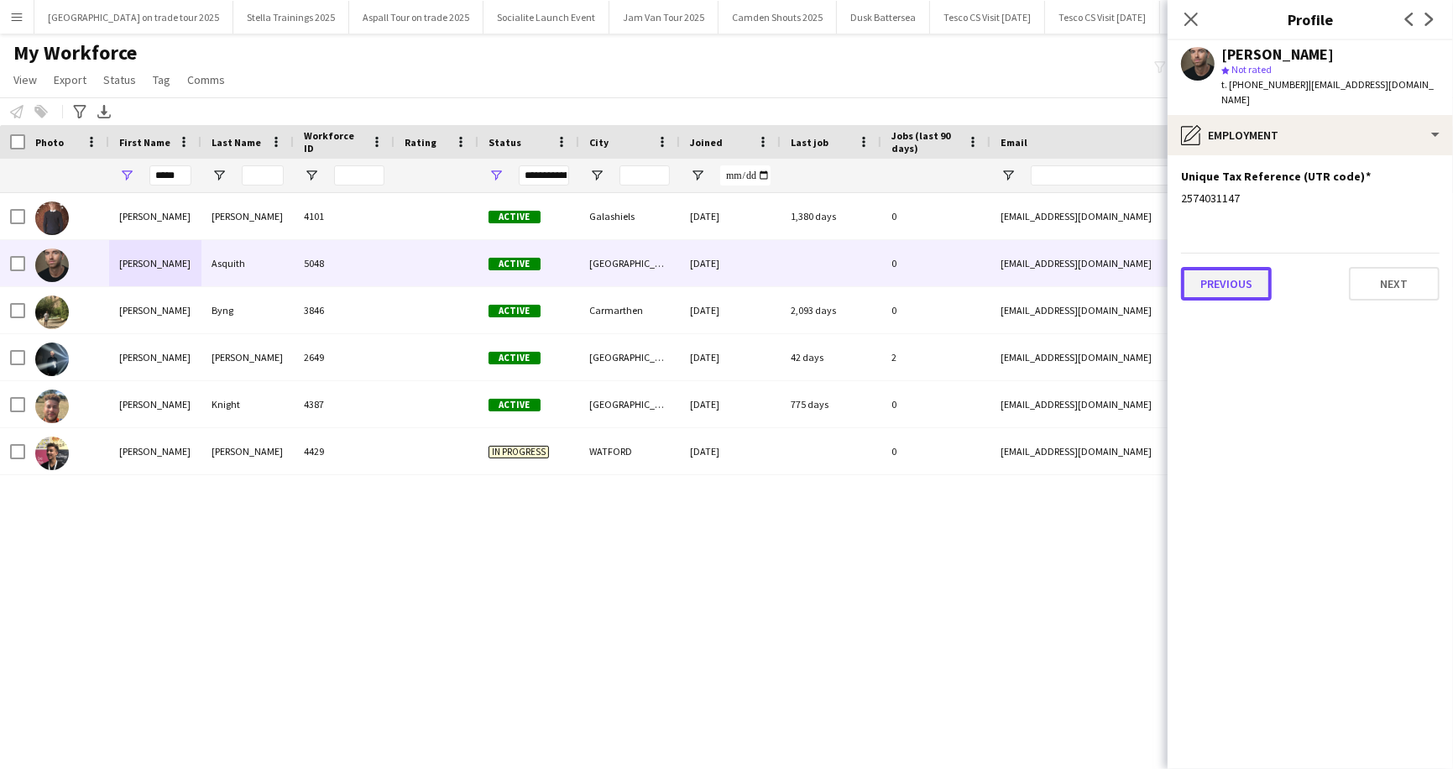
click at [1232, 267] on button "Previous" at bounding box center [1226, 284] width 91 height 34
